Goal: Task Accomplishment & Management: Manage account settings

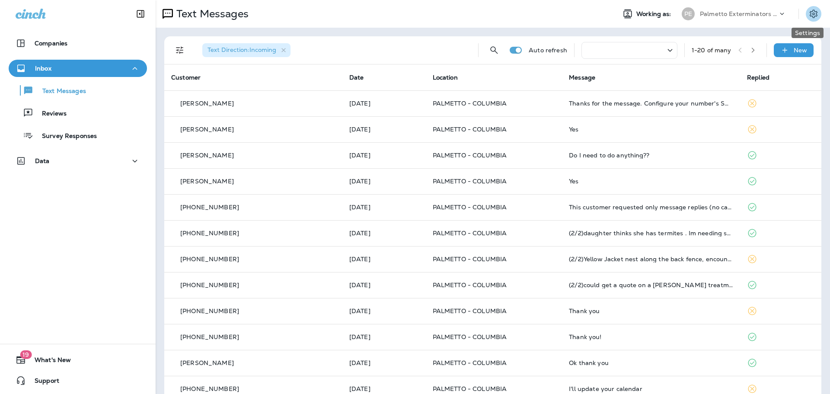
click at [809, 17] on icon "Settings" at bounding box center [813, 14] width 8 height 8
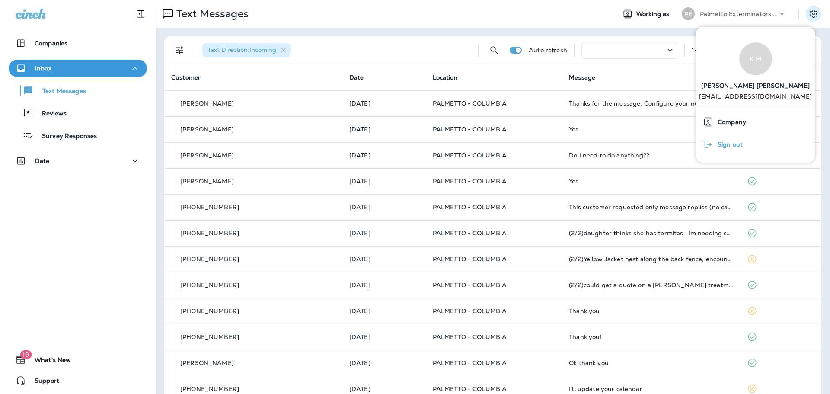
drag, startPoint x: 732, startPoint y: 145, endPoint x: 717, endPoint y: 134, distance: 18.3
click at [732, 145] on span "Sign out" at bounding box center [727, 144] width 29 height 7
